Goal: Use online tool/utility: Utilize a website feature to perform a specific function

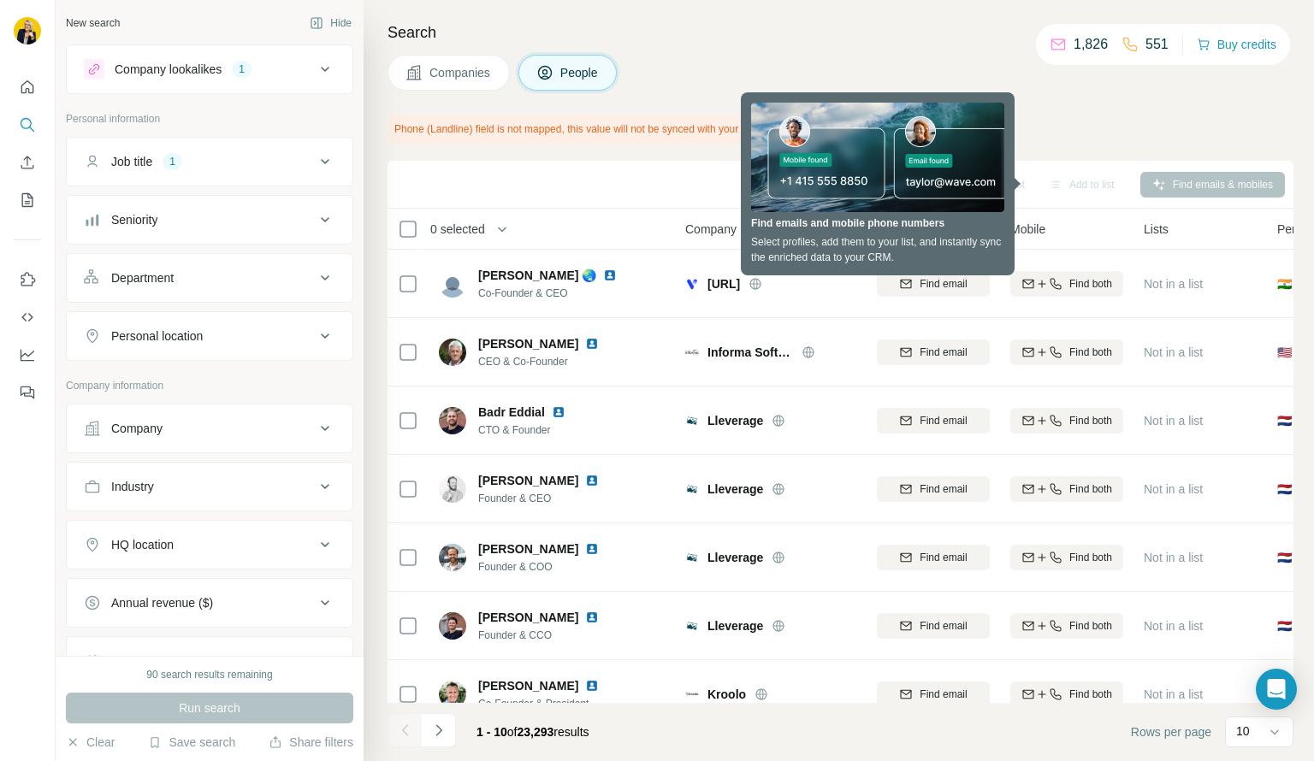
click at [916, 42] on h4 "Search" at bounding box center [841, 33] width 906 height 24
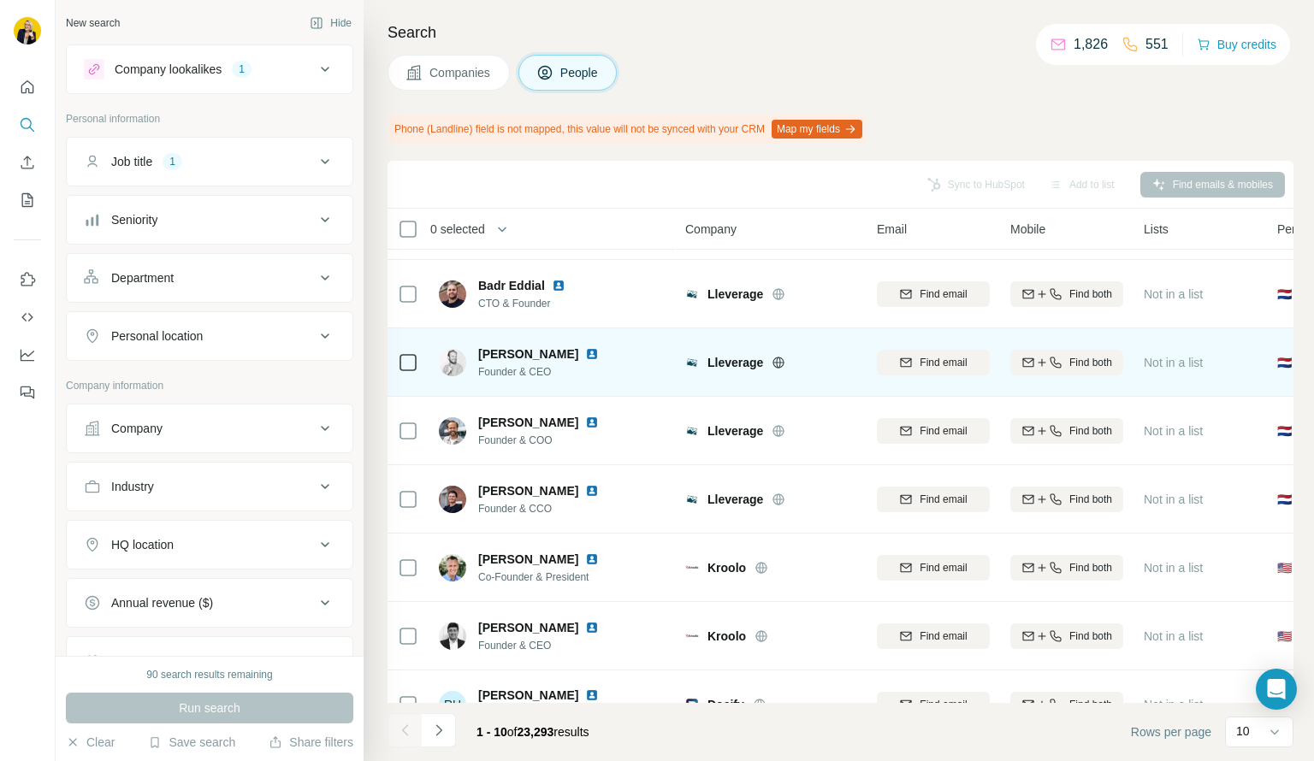
scroll to position [240, 0]
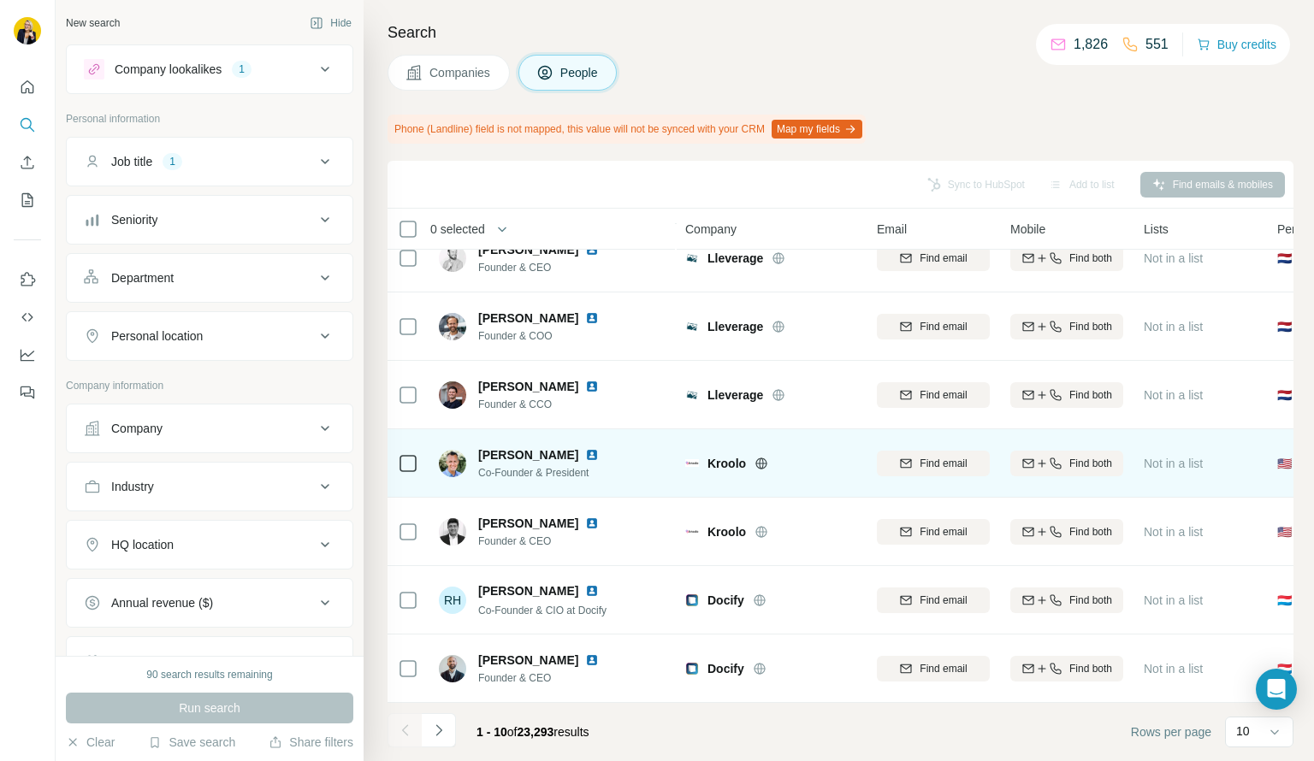
click at [532, 453] on span "[PERSON_NAME]" at bounding box center [528, 455] width 100 height 17
click at [533, 465] on span "Co-Founder & President" at bounding box center [548, 472] width 141 height 15
click at [518, 447] on span "[PERSON_NAME]" at bounding box center [528, 455] width 100 height 17
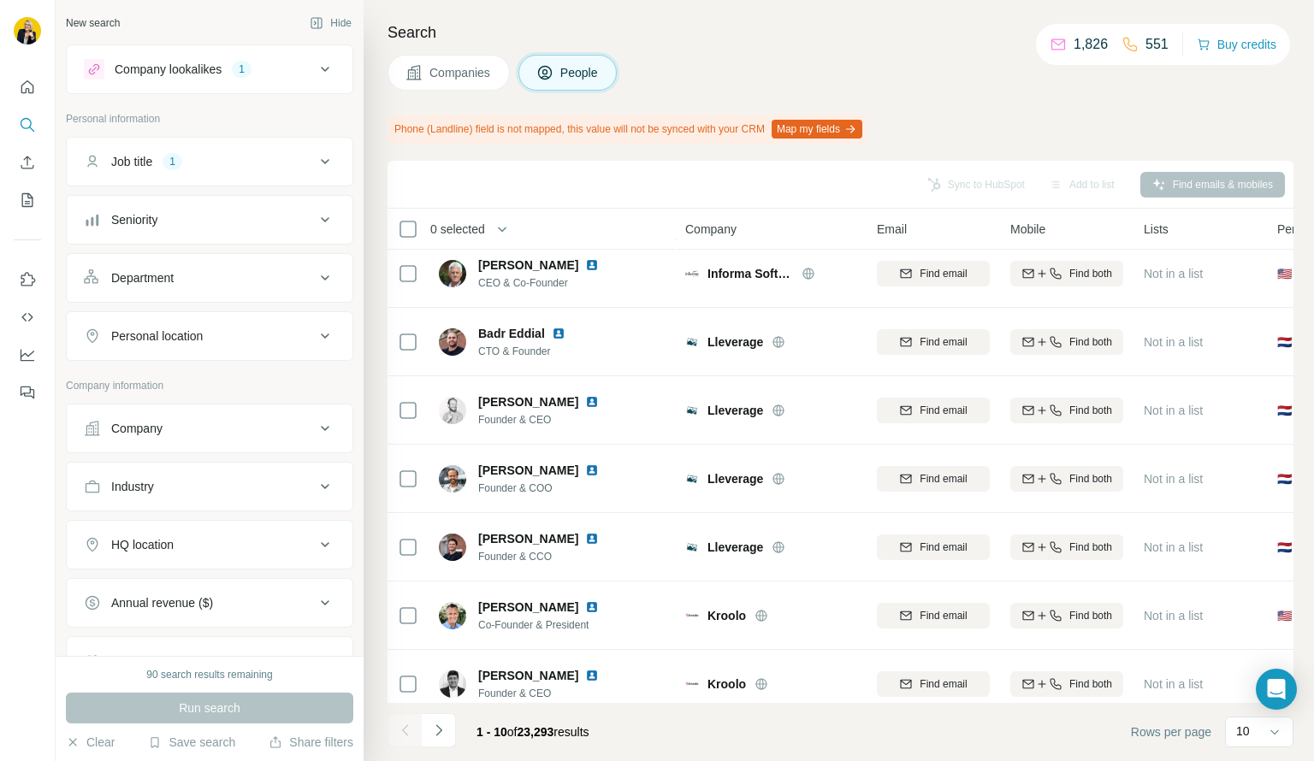
scroll to position [79, 0]
click at [236, 483] on div "Industry" at bounding box center [199, 486] width 231 height 17
click at [240, 524] on input at bounding box center [200, 529] width 211 height 19
click at [144, 520] on input at bounding box center [200, 529] width 211 height 19
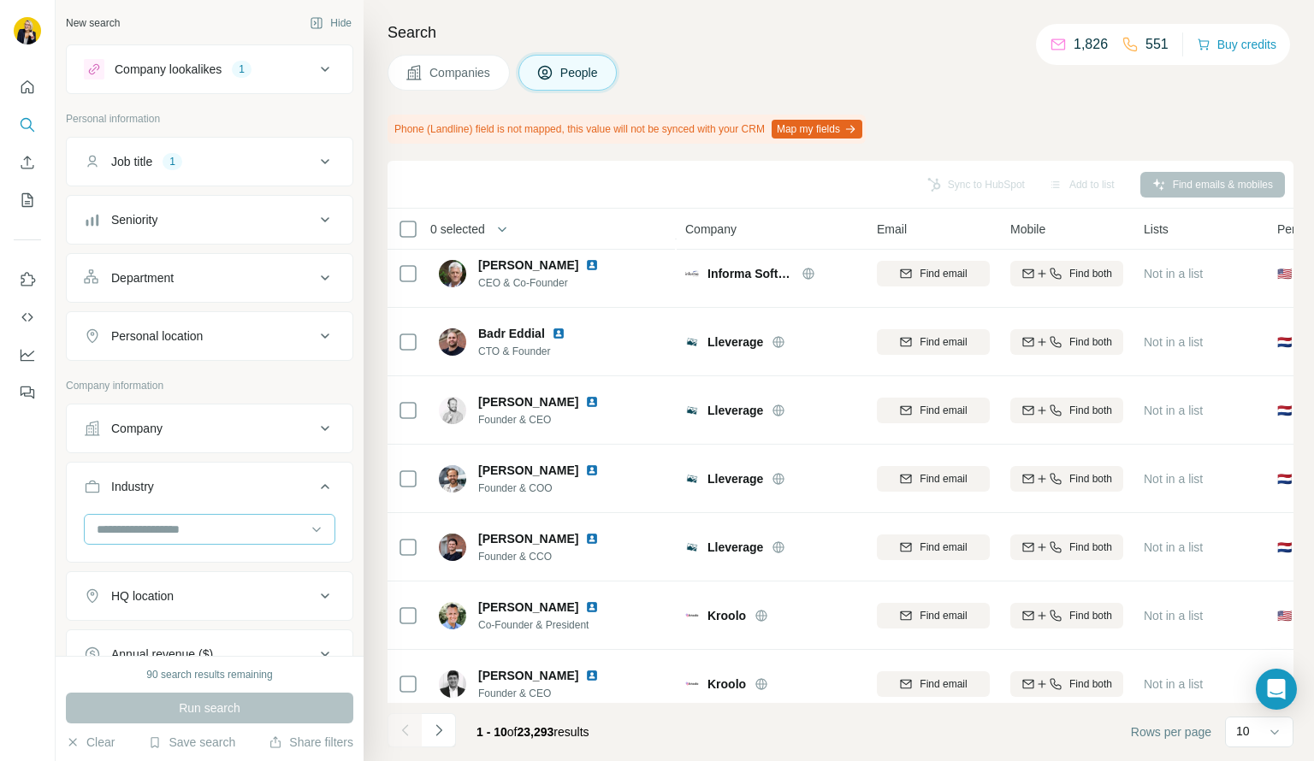
click at [144, 520] on input at bounding box center [200, 529] width 211 height 19
type input "*"
type input "****"
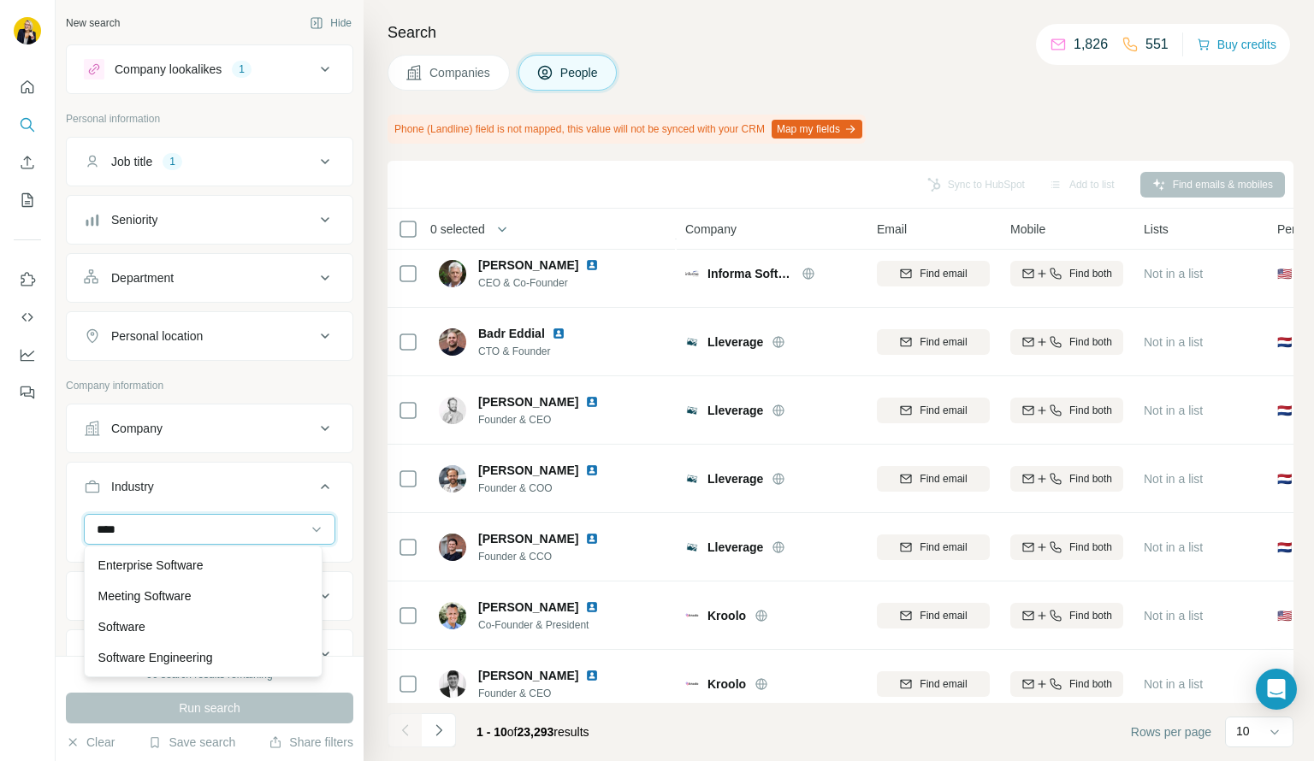
scroll to position [0, 0]
click at [204, 521] on input "****" at bounding box center [200, 529] width 211 height 19
click at [170, 588] on div "HQ location" at bounding box center [142, 596] width 62 height 17
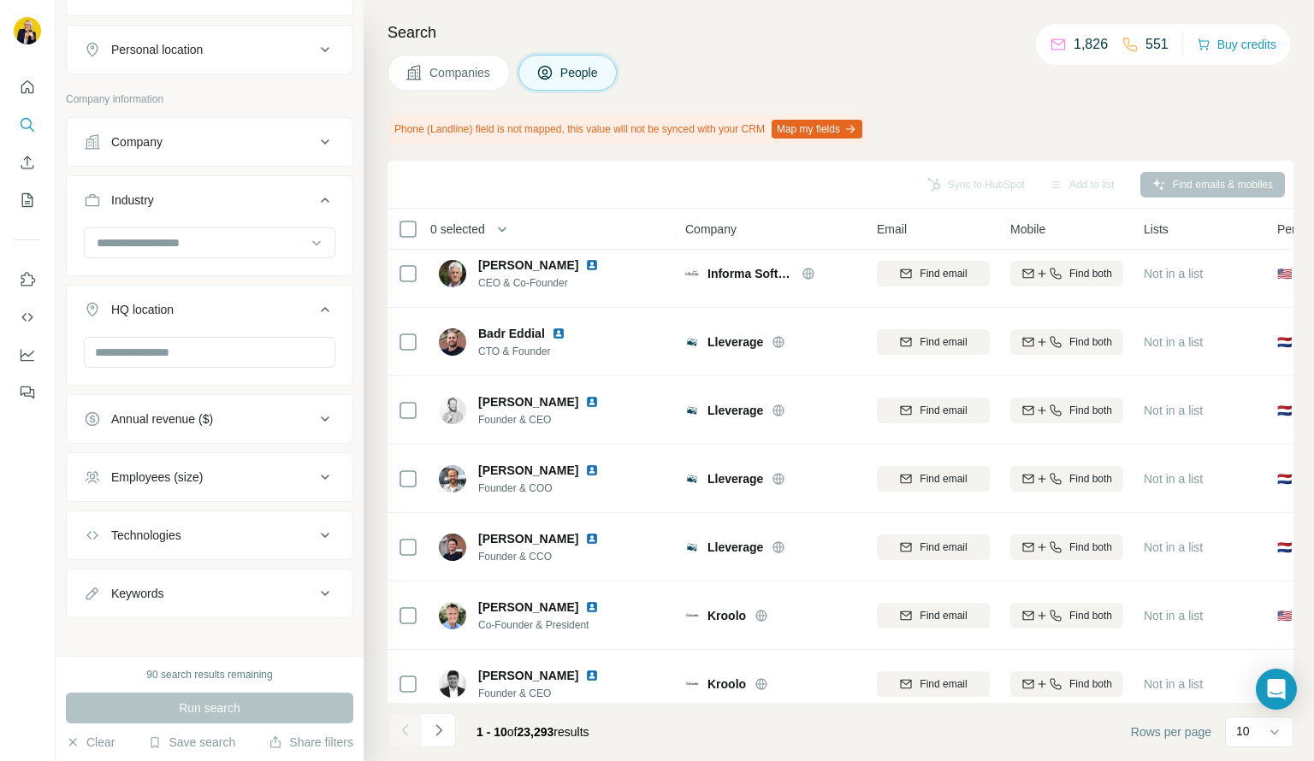
scroll to position [293, 0]
click at [250, 466] on div "Employees (size)" at bounding box center [199, 471] width 231 height 17
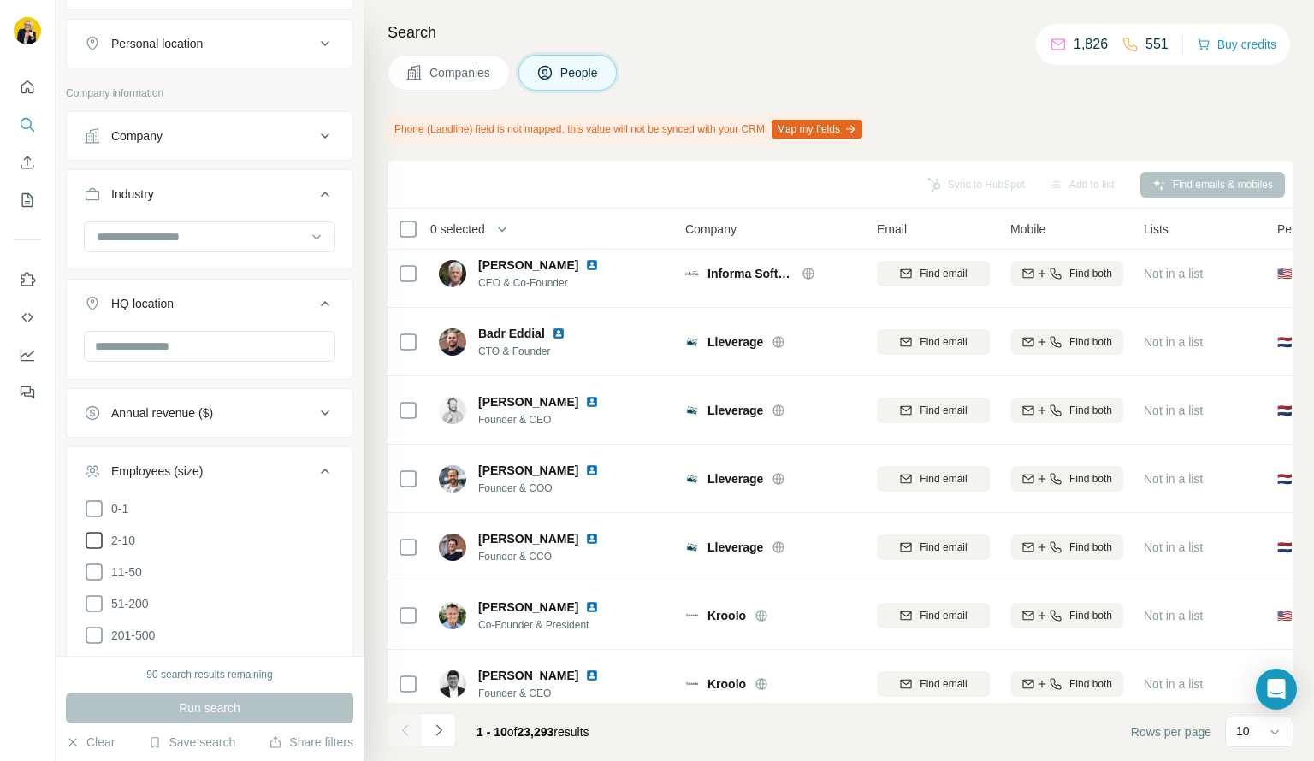
click at [92, 534] on icon at bounding box center [94, 540] width 21 height 21
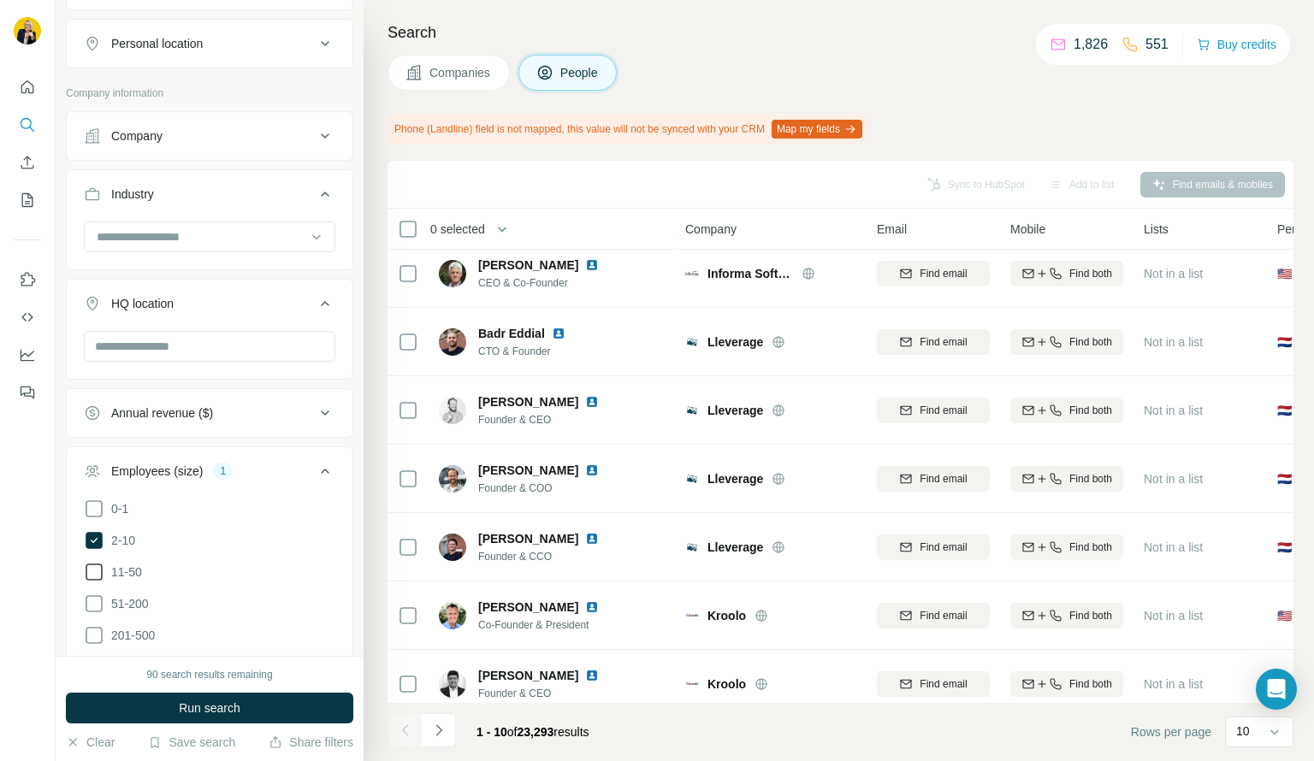
click at [91, 565] on icon at bounding box center [94, 572] width 21 height 21
click at [208, 712] on span "Run search" at bounding box center [210, 708] width 62 height 17
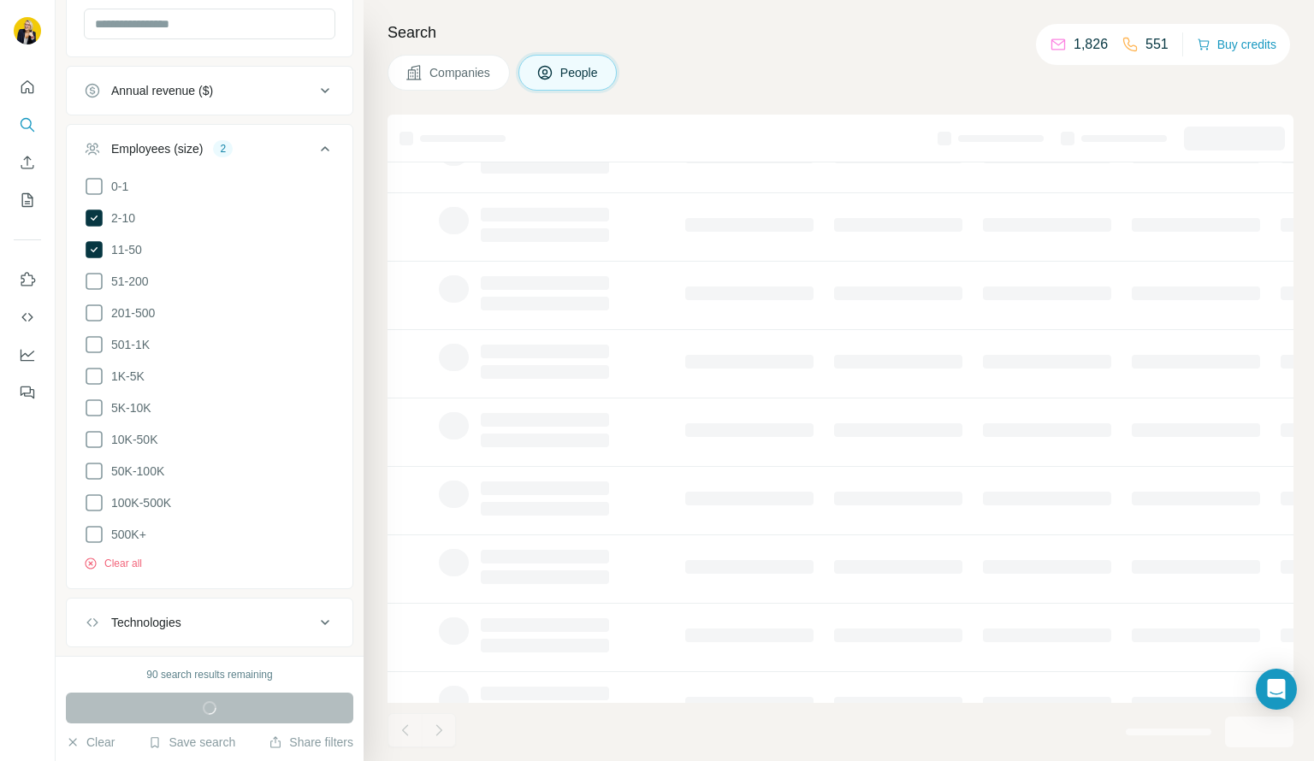
scroll to position [706, 0]
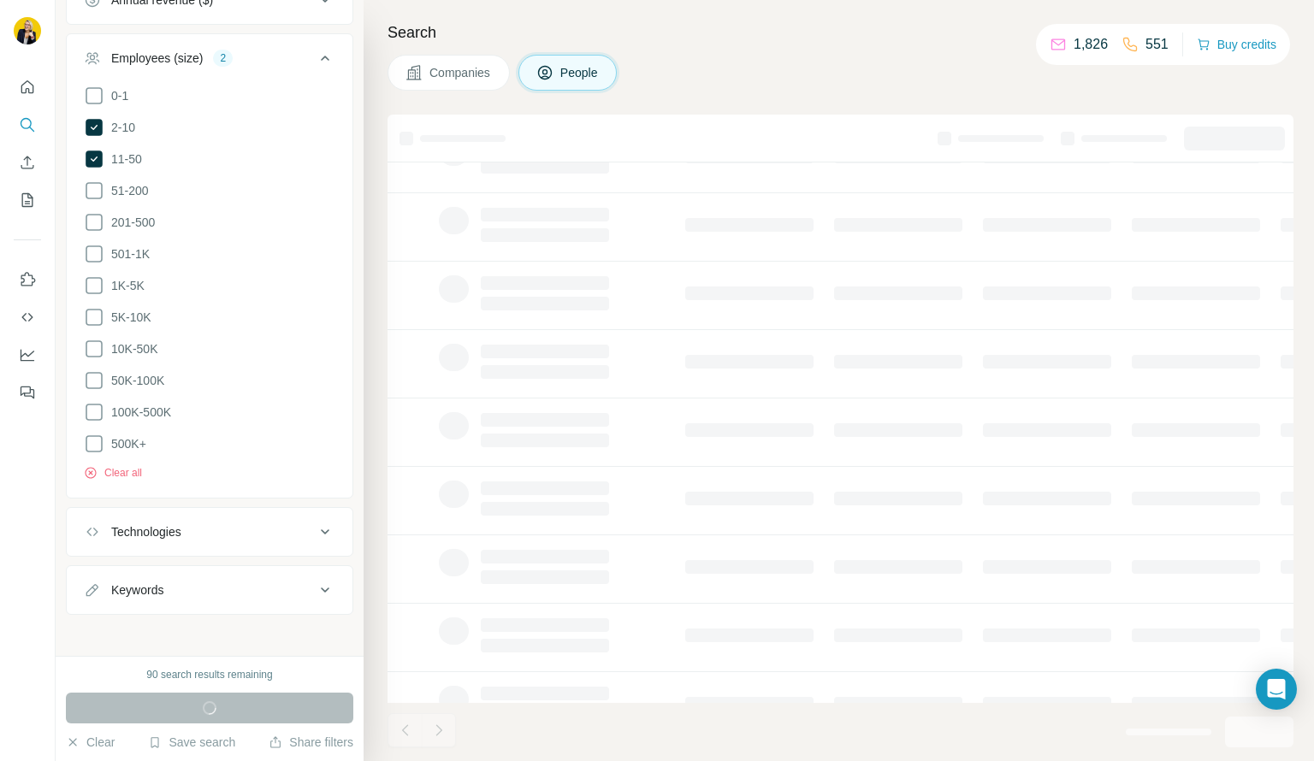
click at [250, 528] on div "Technologies" at bounding box center [199, 532] width 231 height 17
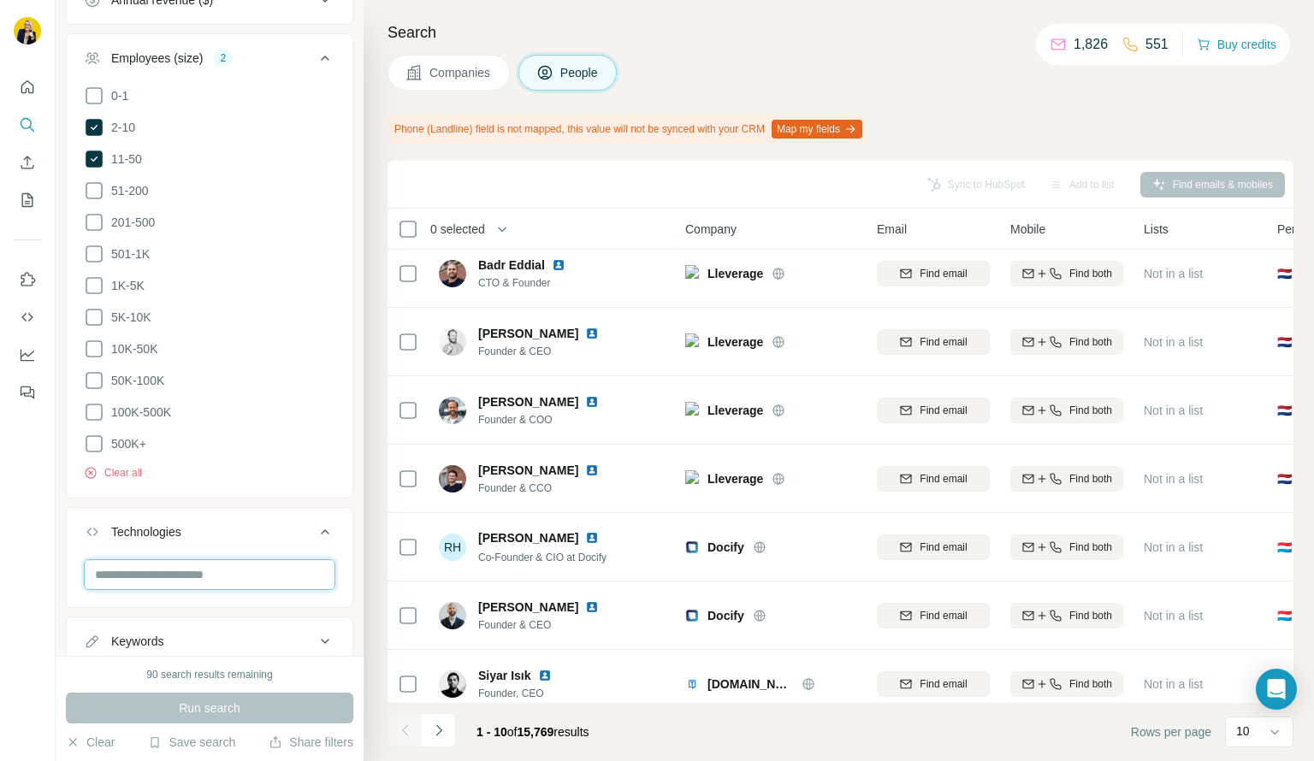
click at [180, 572] on input "text" at bounding box center [210, 574] width 252 height 31
type input "********"
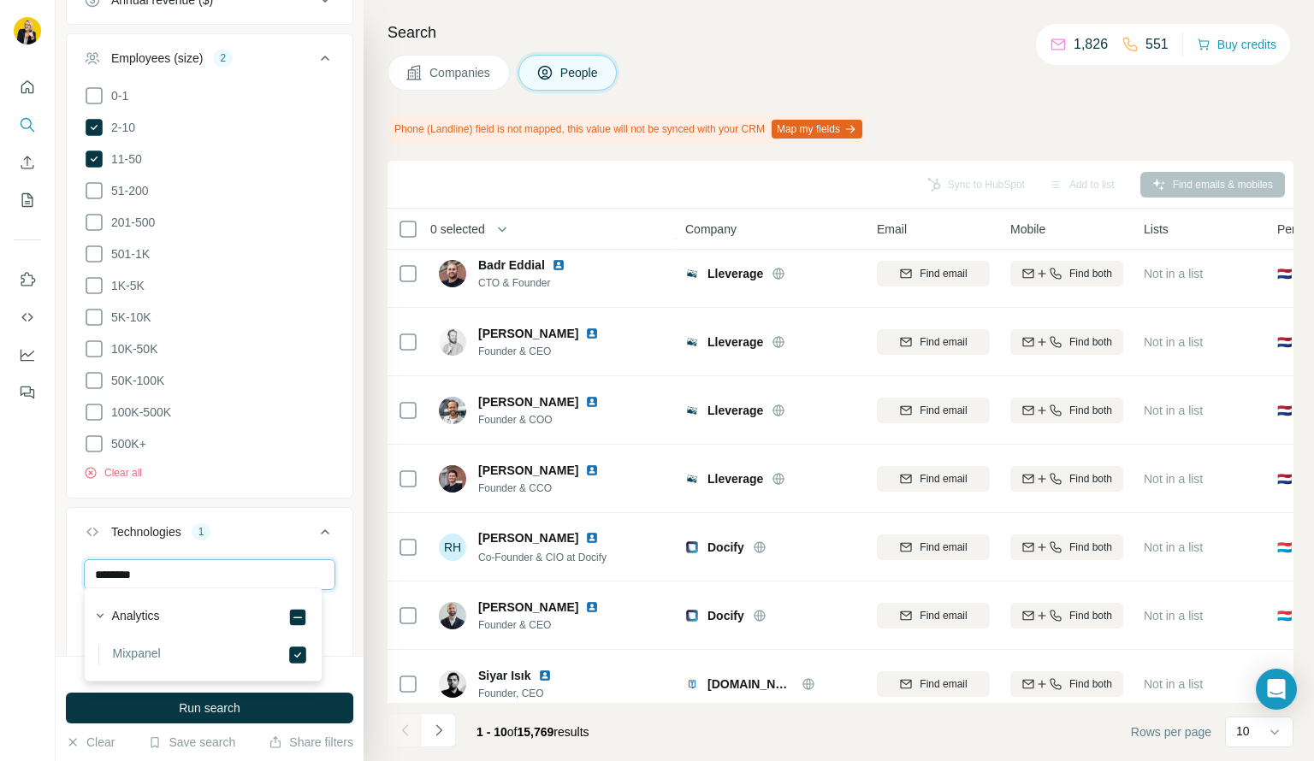
click at [204, 559] on input "********" at bounding box center [210, 574] width 252 height 31
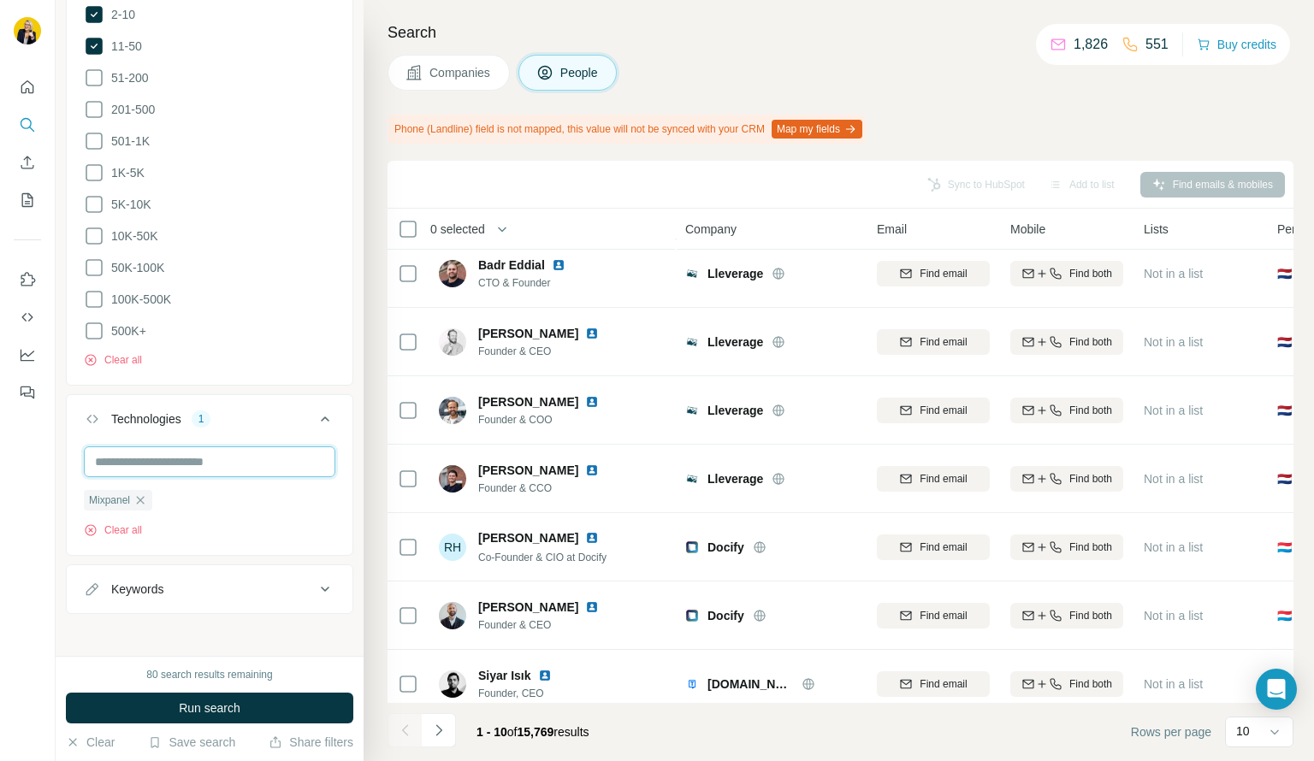
click at [157, 448] on input "text" at bounding box center [210, 462] width 252 height 31
type input "*"
click at [287, 321] on li "500K+" at bounding box center [210, 331] width 252 height 21
click at [137, 581] on div "Keywords" at bounding box center [137, 589] width 52 height 17
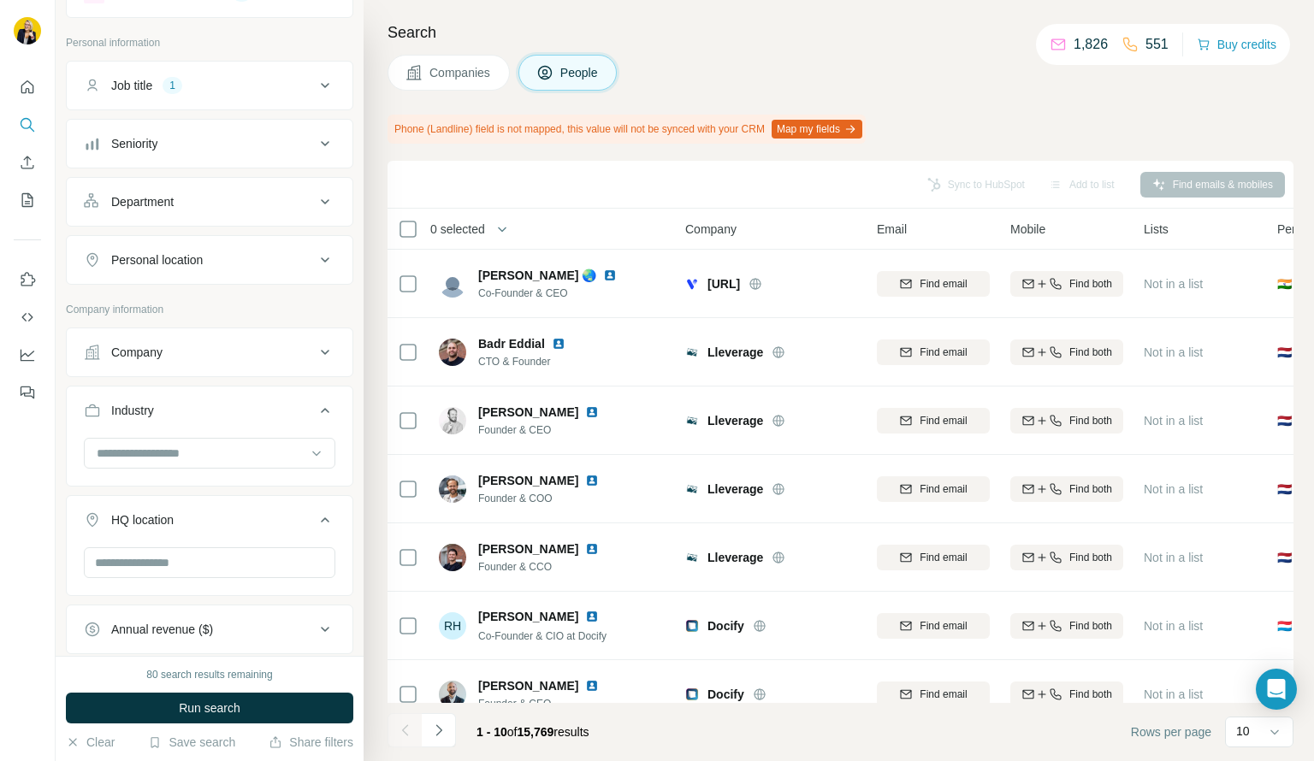
scroll to position [0, 0]
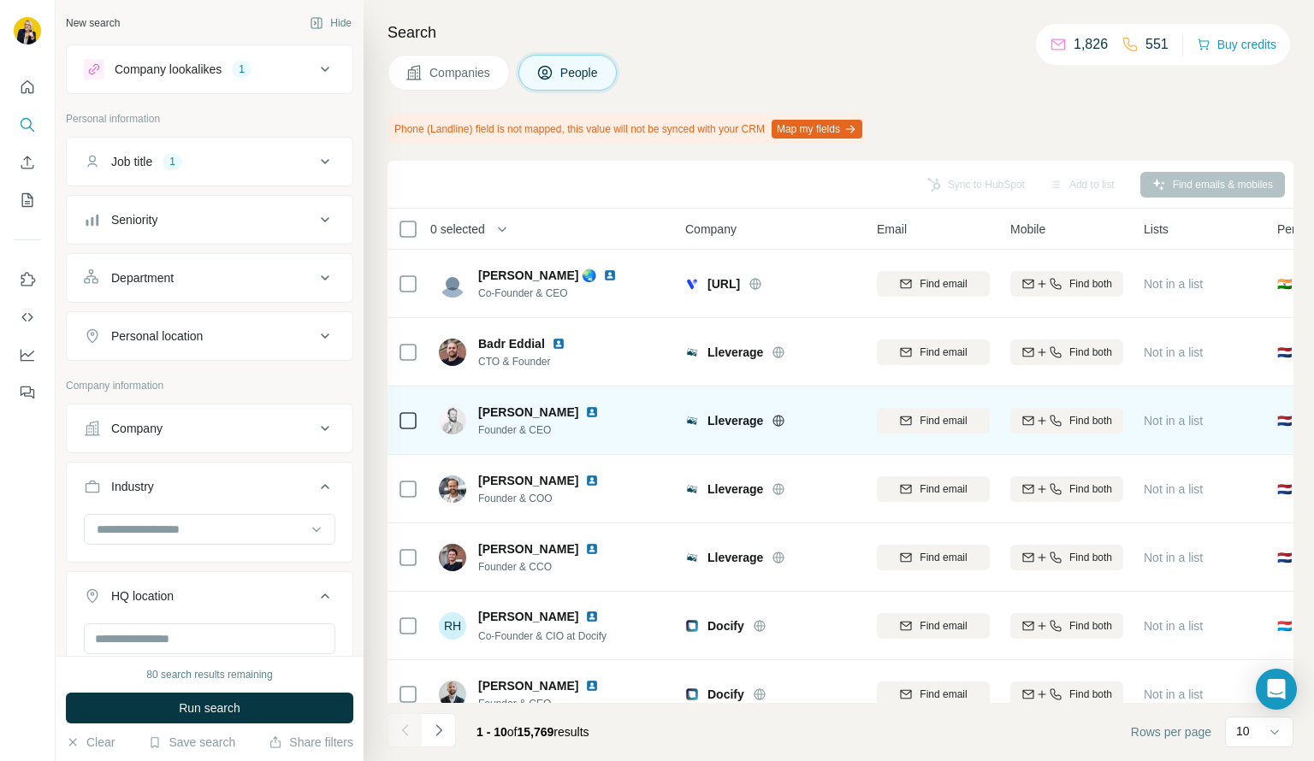
click at [585, 410] on img at bounding box center [592, 413] width 14 height 14
